Goal: Check status

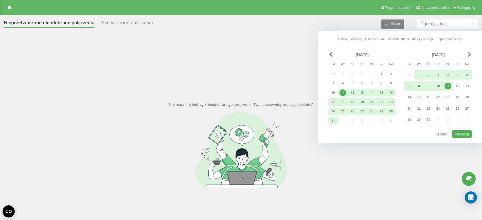
click at [467, 56] on div "[DATE]" at bounding box center [437, 54] width 67 height 5
click at [467, 54] on div "[DATE]" at bounding box center [437, 54] width 67 height 5
click at [467, 53] on div "[DATE]" at bounding box center [437, 54] width 67 height 5
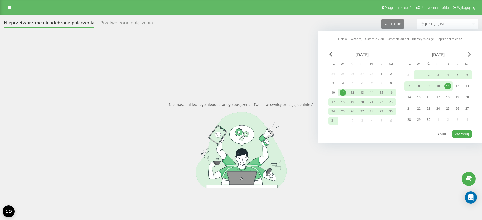
click at [468, 54] on span "Next Month" at bounding box center [469, 54] width 3 height 5
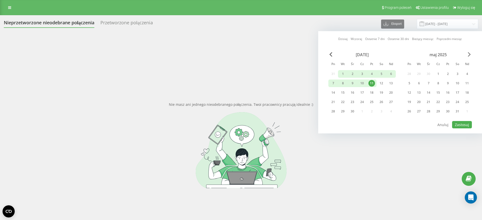
click at [468, 54] on span "Next Month" at bounding box center [469, 54] width 3 height 5
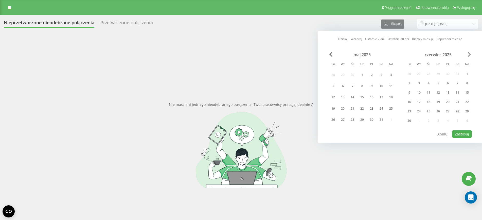
click at [468, 55] on span "Next Month" at bounding box center [469, 54] width 3 height 5
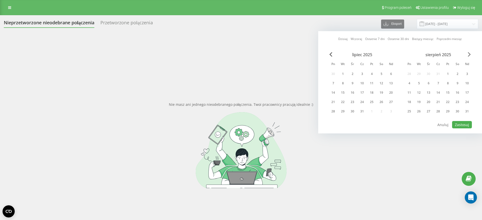
click at [469, 55] on span "Next Month" at bounding box center [469, 54] width 3 height 5
drag, startPoint x: 404, startPoint y: 72, endPoint x: 407, endPoint y: 73, distance: 2.5
click at [405, 72] on div "[DATE] Pn Wt Śr Cz Pt So Nd 28 29 30 31 1 2 3 4 5 6 7 8 9 10 11 12 13 14 15 16 …" at bounding box center [399, 84] width 143 height 65
click at [407, 73] on div "1" at bounding box center [409, 74] width 7 height 7
click at [421, 113] on div "30" at bounding box center [418, 111] width 7 height 7
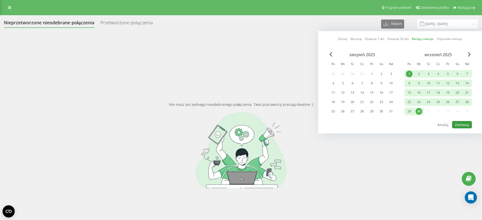
click at [464, 123] on button "Zastosuj" at bounding box center [462, 124] width 20 height 7
type input "[DATE] - [DATE]"
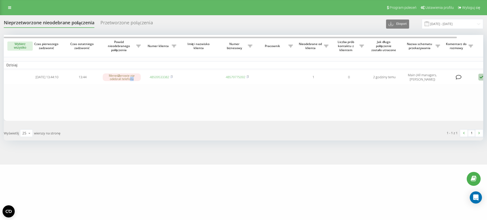
click at [145, 108] on table "[DATE] [DATE] 13:44:10 13:44 Menedżerowie nie odebrali telefonu 48509533382 485…" at bounding box center [257, 78] width 507 height 86
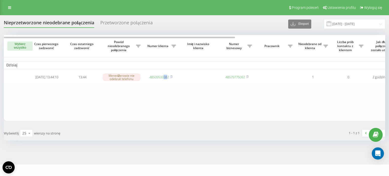
drag, startPoint x: 167, startPoint y: 100, endPoint x: 142, endPoint y: 53, distance: 53.3
click at [155, 85] on table "[DATE] [DATE] 13:44:10 13:44 Menedżerowie nie odebrali telefonu 48509533382 485…" at bounding box center [257, 78] width 507 height 86
click at [155, 160] on div "Nieprzetworzone nieodebrane połączenia Przetworzone połączenia Eksport .csv .xl…" at bounding box center [194, 90] width 389 height 150
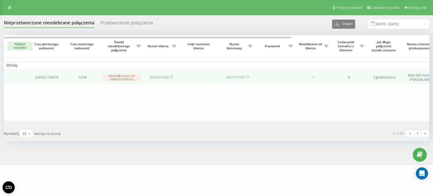
click at [161, 75] on link "48509533382" at bounding box center [160, 77] width 20 height 5
click at [162, 76] on link "48509533382" at bounding box center [160, 77] width 20 height 5
